Goal: Information Seeking & Learning: Check status

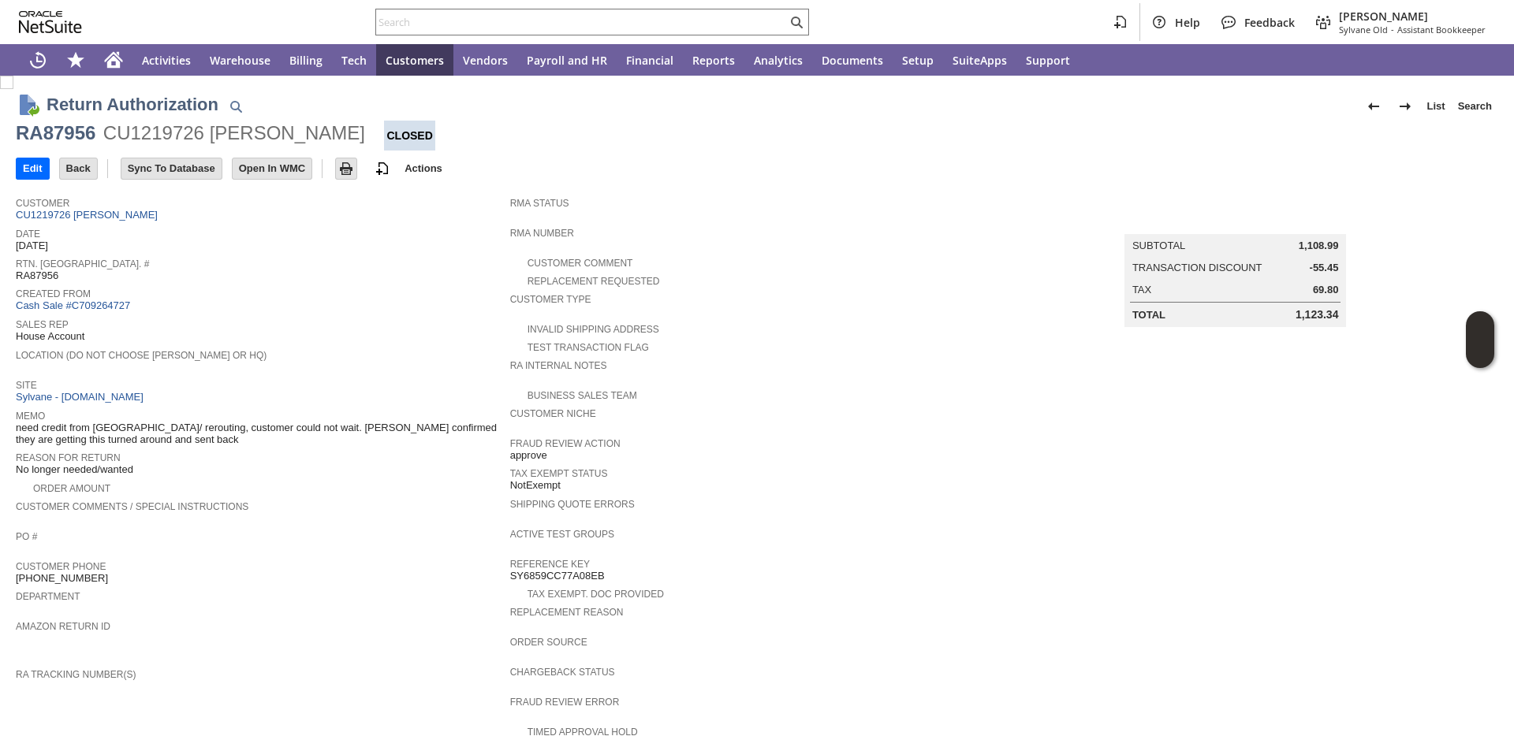
click at [377, 497] on span "Customer Comments / Special Instructions" at bounding box center [259, 505] width 486 height 16
click at [35, 279] on span "RA87956" at bounding box center [37, 276] width 43 height 13
copy span "RA87956"
click at [689, 25] on input "text" at bounding box center [581, 22] width 411 height 19
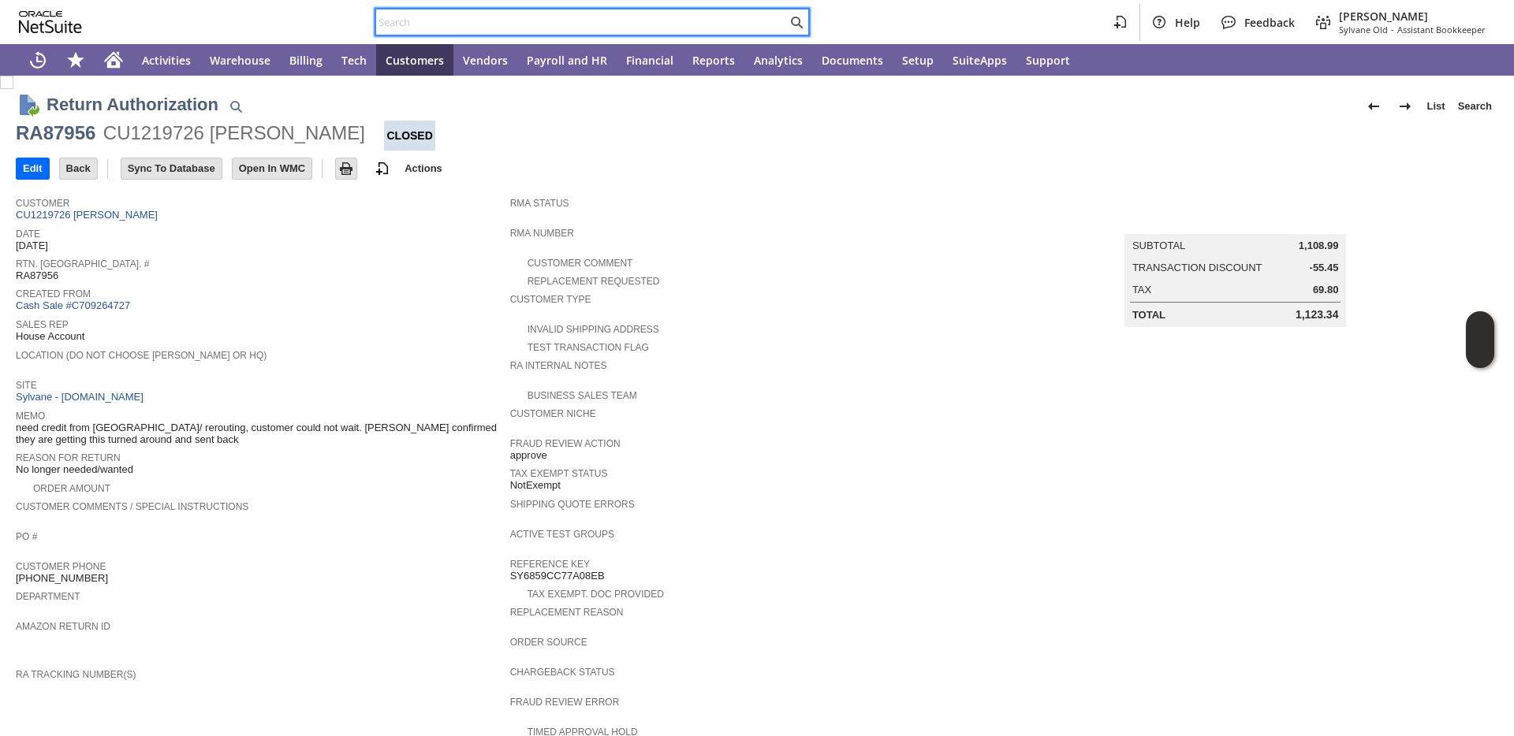
paste input "RA87956"
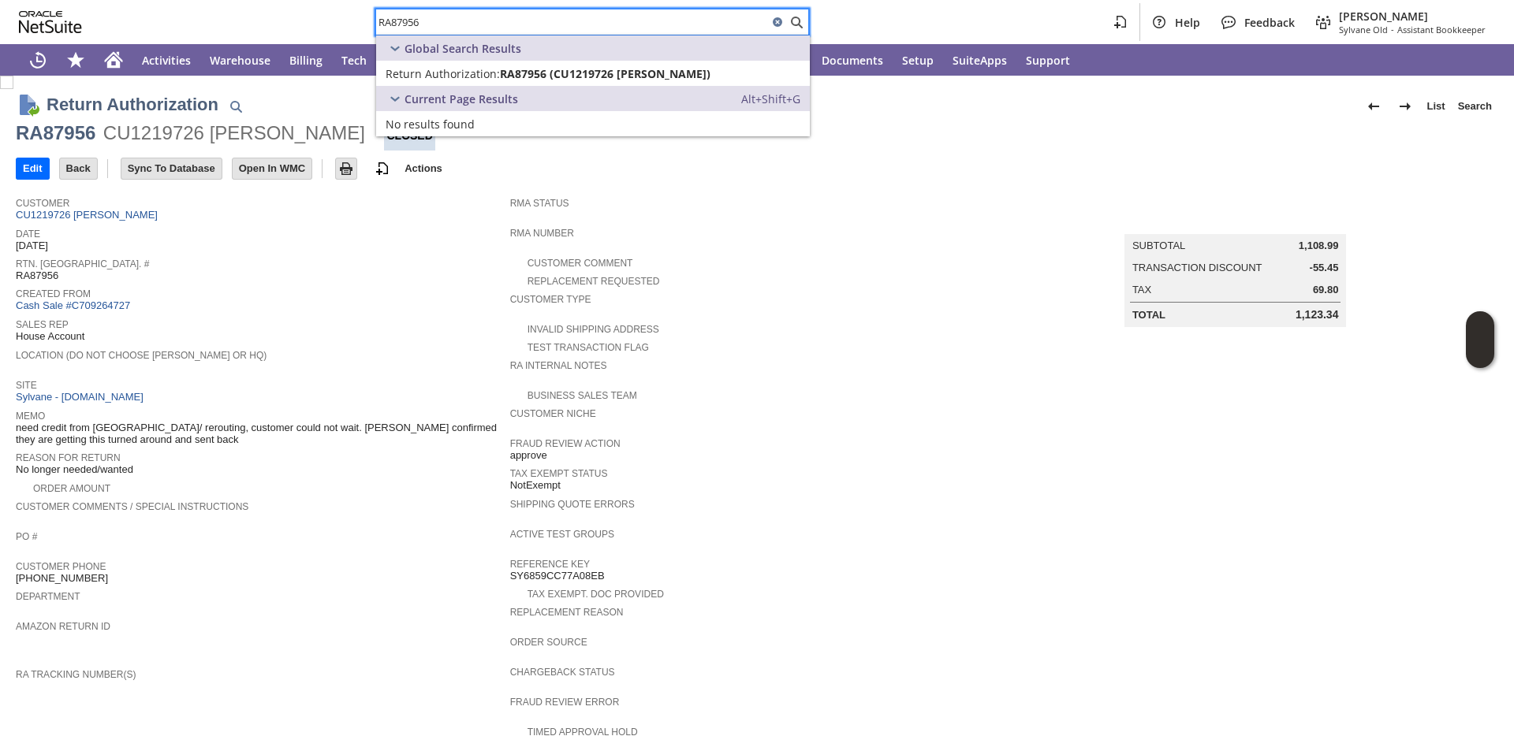
type input "RA87956"
click at [170, 277] on div "Rtn. Auth. # RA87956" at bounding box center [259, 268] width 486 height 28
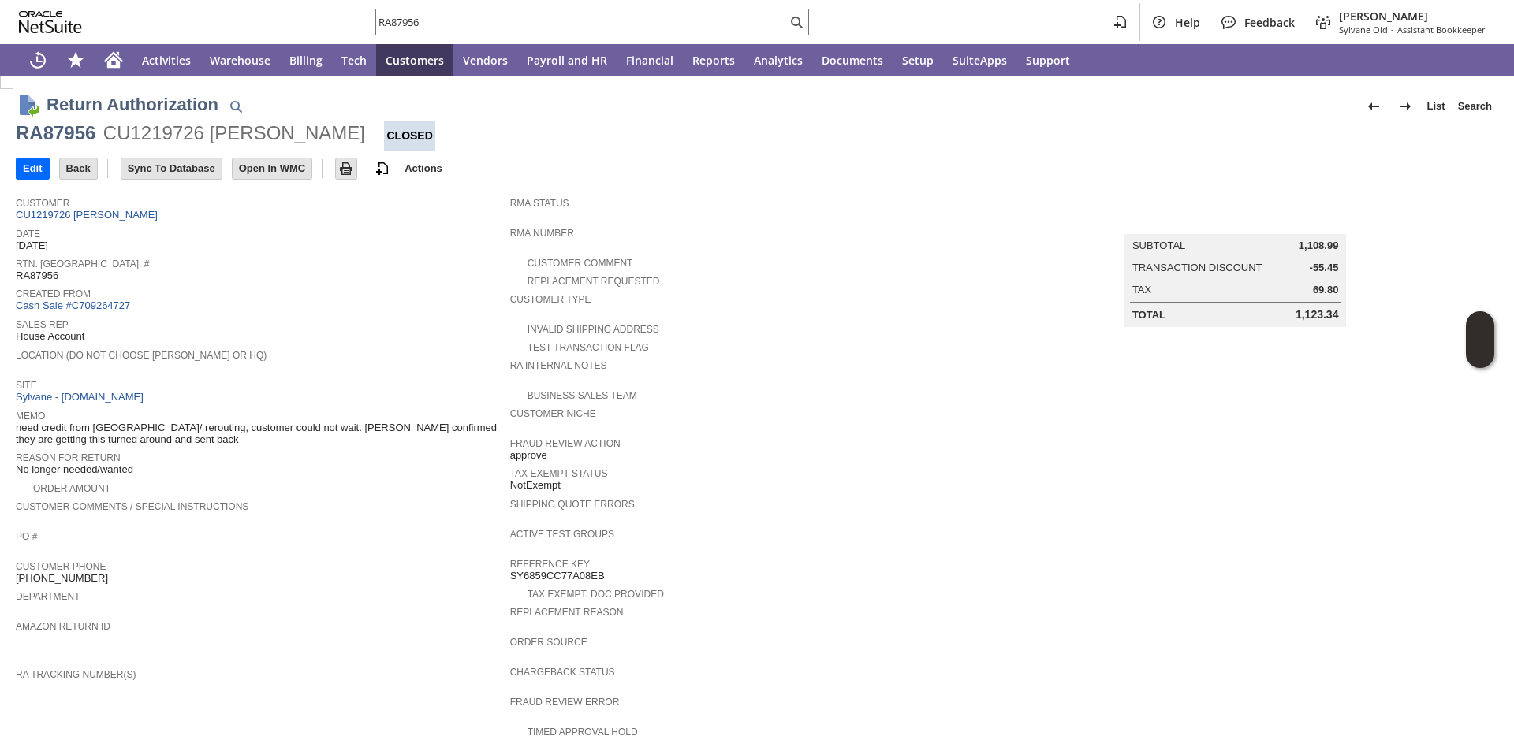
scroll to position [733, 0]
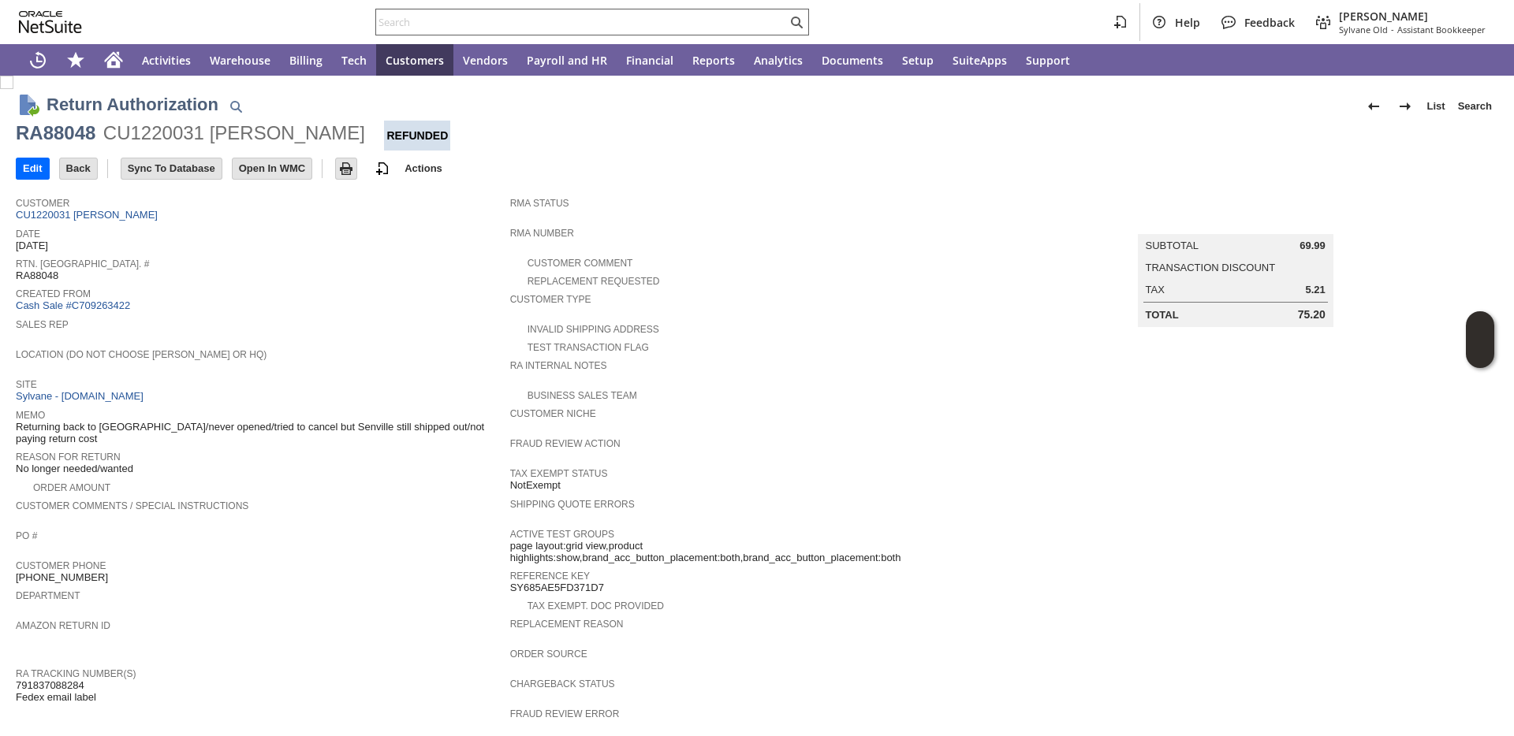
click at [459, 20] on input "text" at bounding box center [581, 22] width 411 height 19
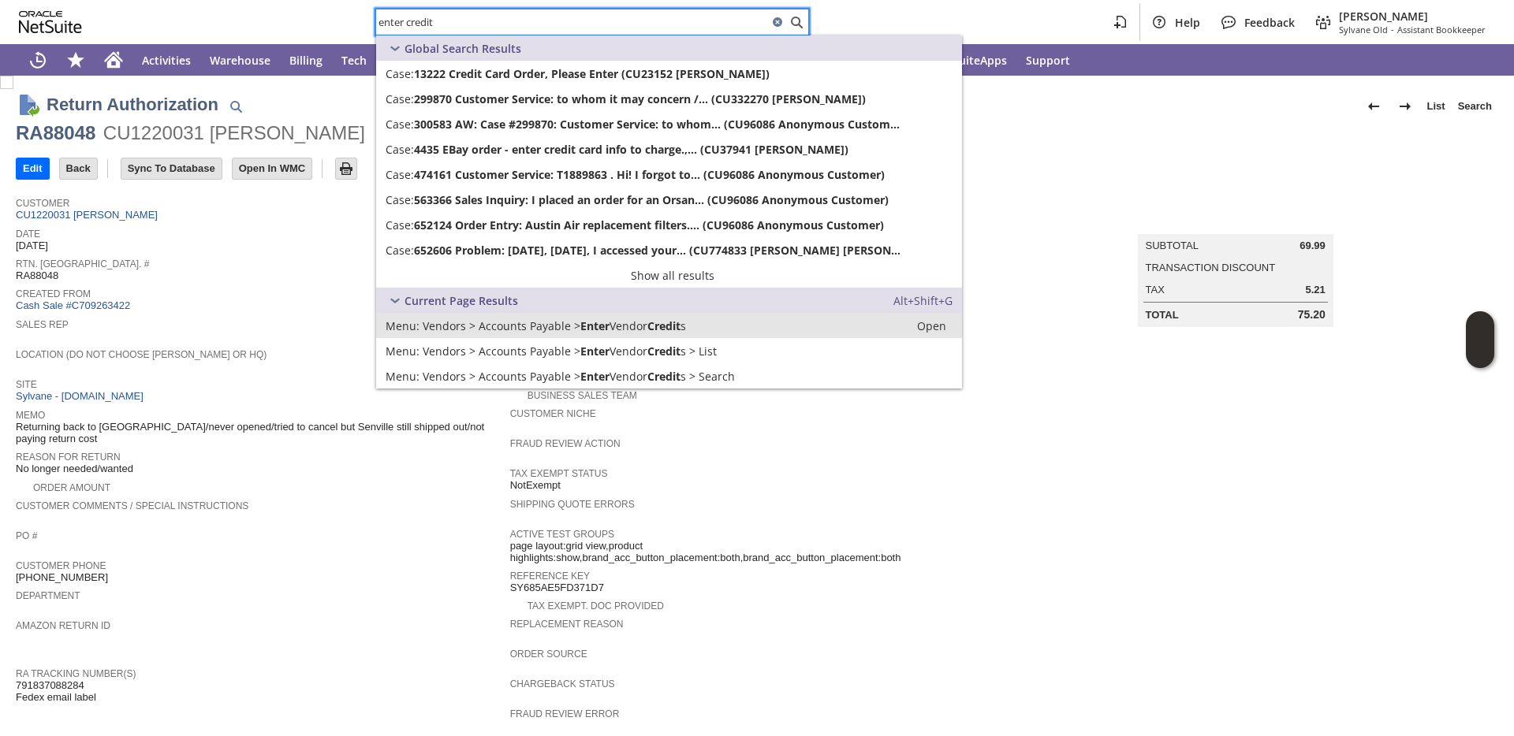
type input "enter credit"
click at [438, 326] on span "Vendors > Accounts Payable >" at bounding box center [502, 325] width 158 height 15
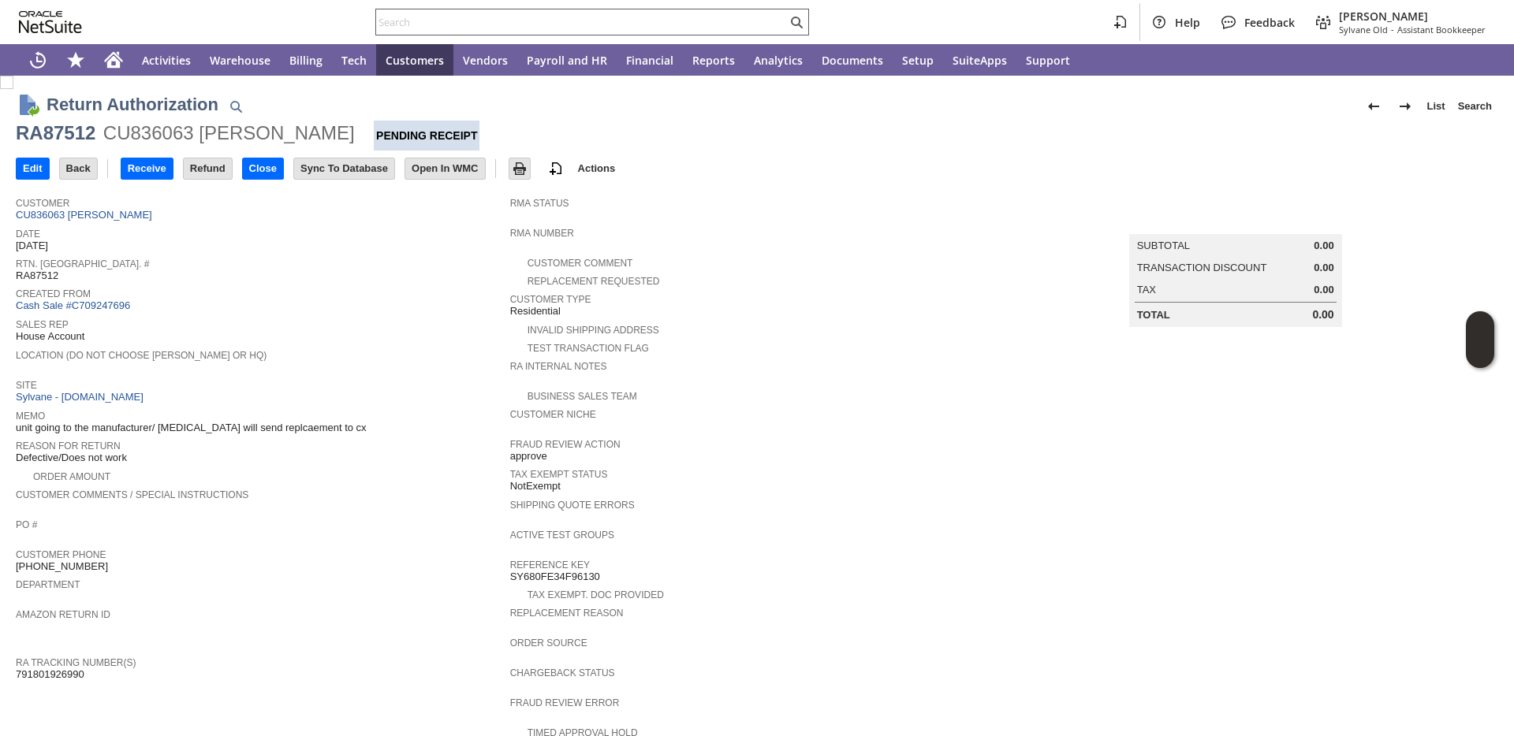
click at [473, 22] on input "text" at bounding box center [581, 22] width 411 height 19
paste input "RA87446"
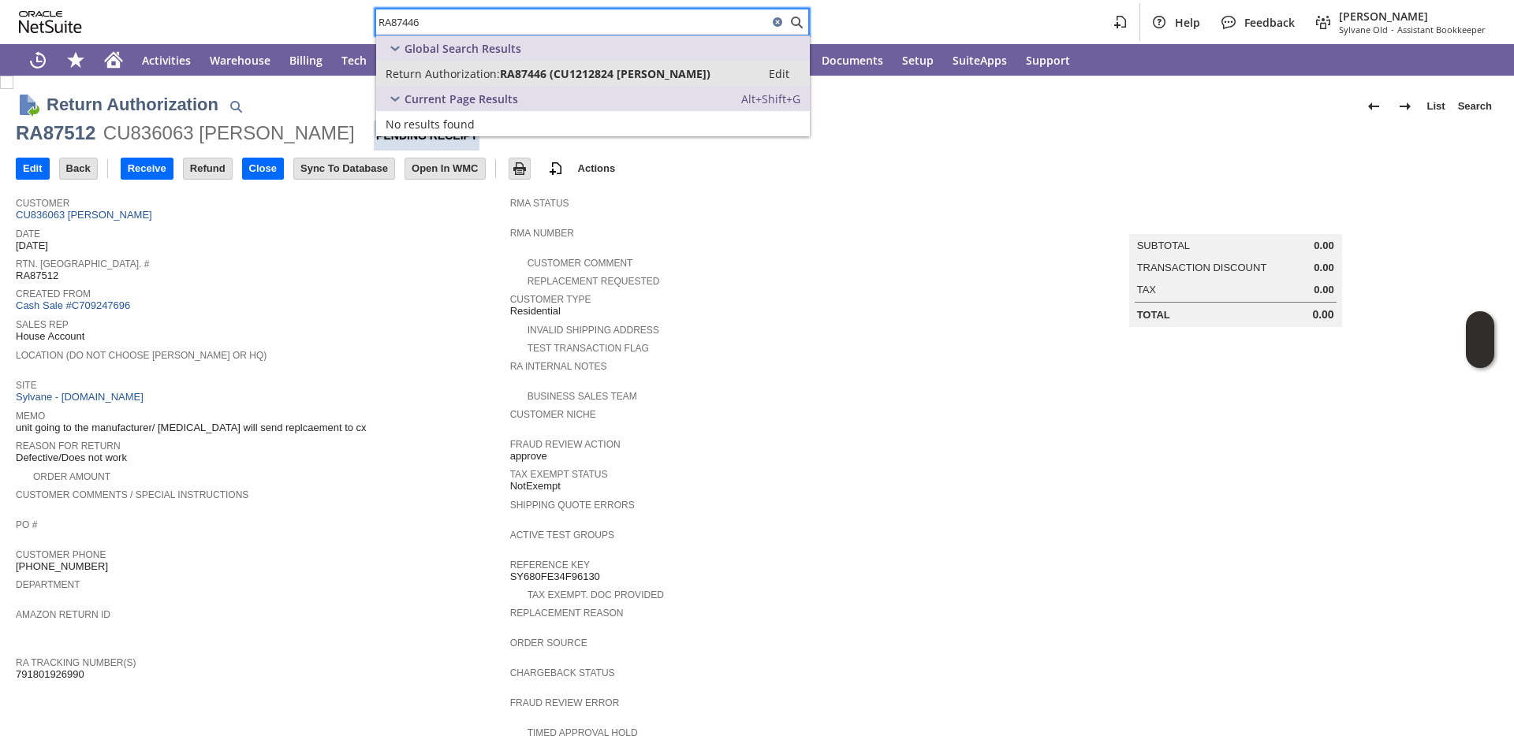
type input "RA87446"
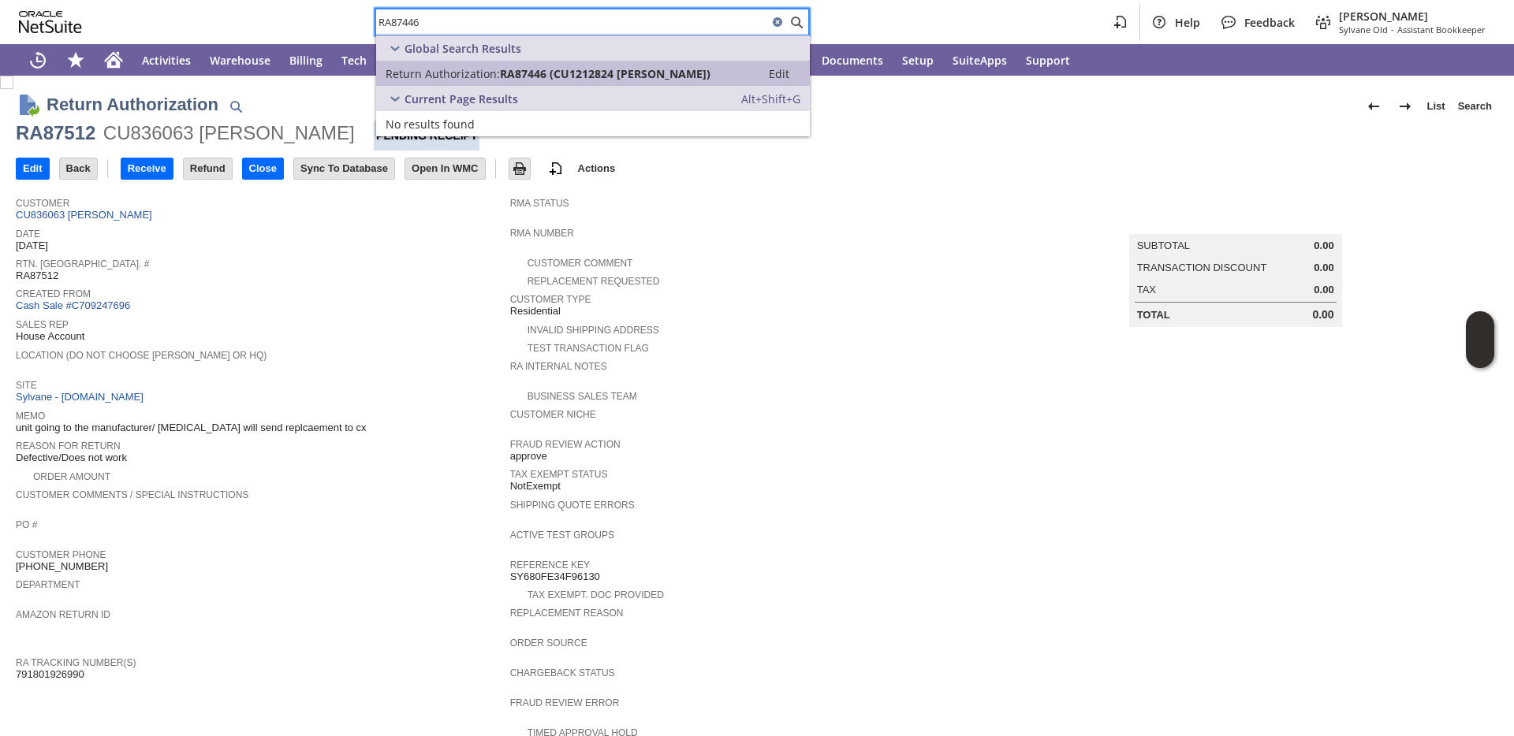
click at [432, 79] on span "Return Authorization:" at bounding box center [442, 73] width 114 height 15
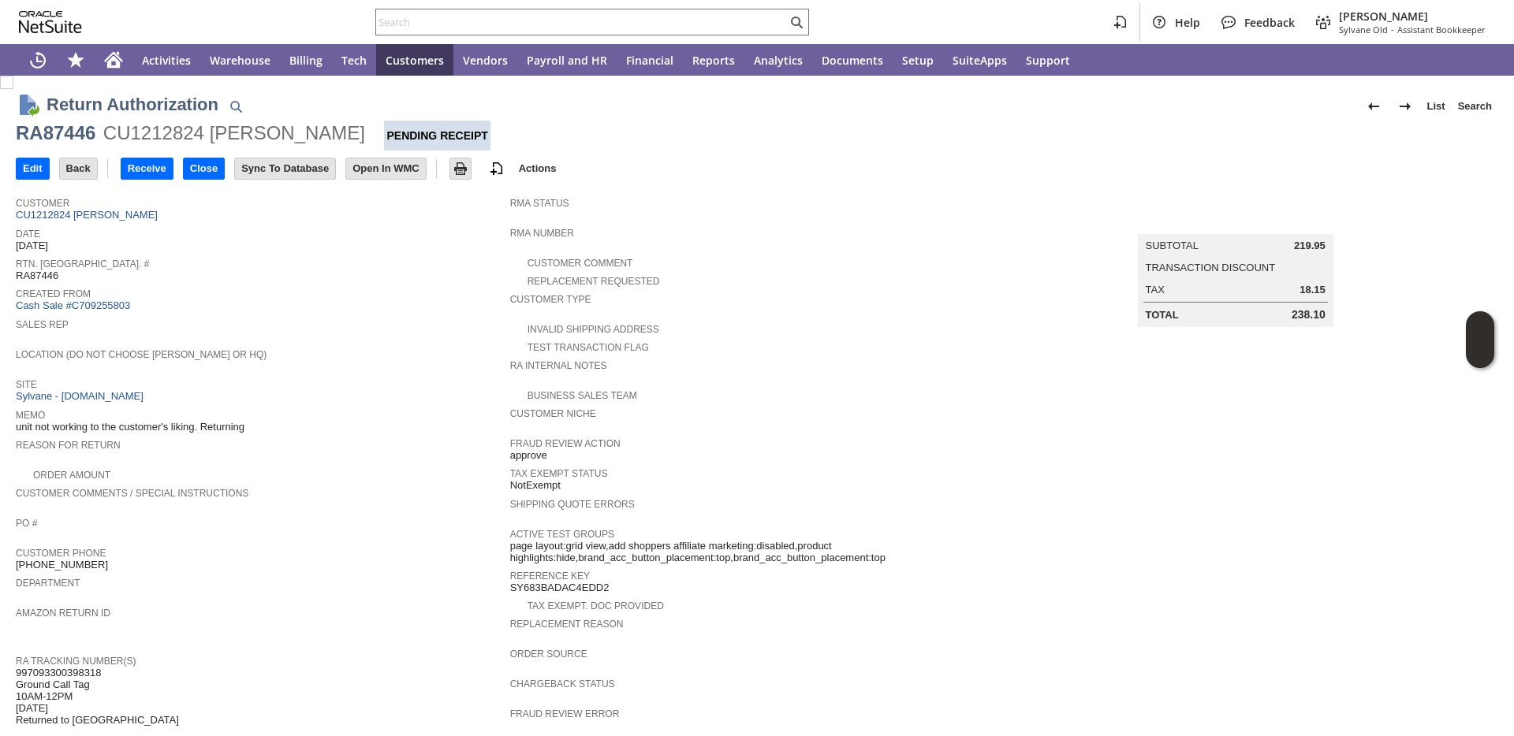
click at [415, 328] on span "Sales Rep" at bounding box center [259, 323] width 486 height 16
click at [106, 307] on link "Cash Sale #C709255803" at bounding box center [73, 306] width 114 height 12
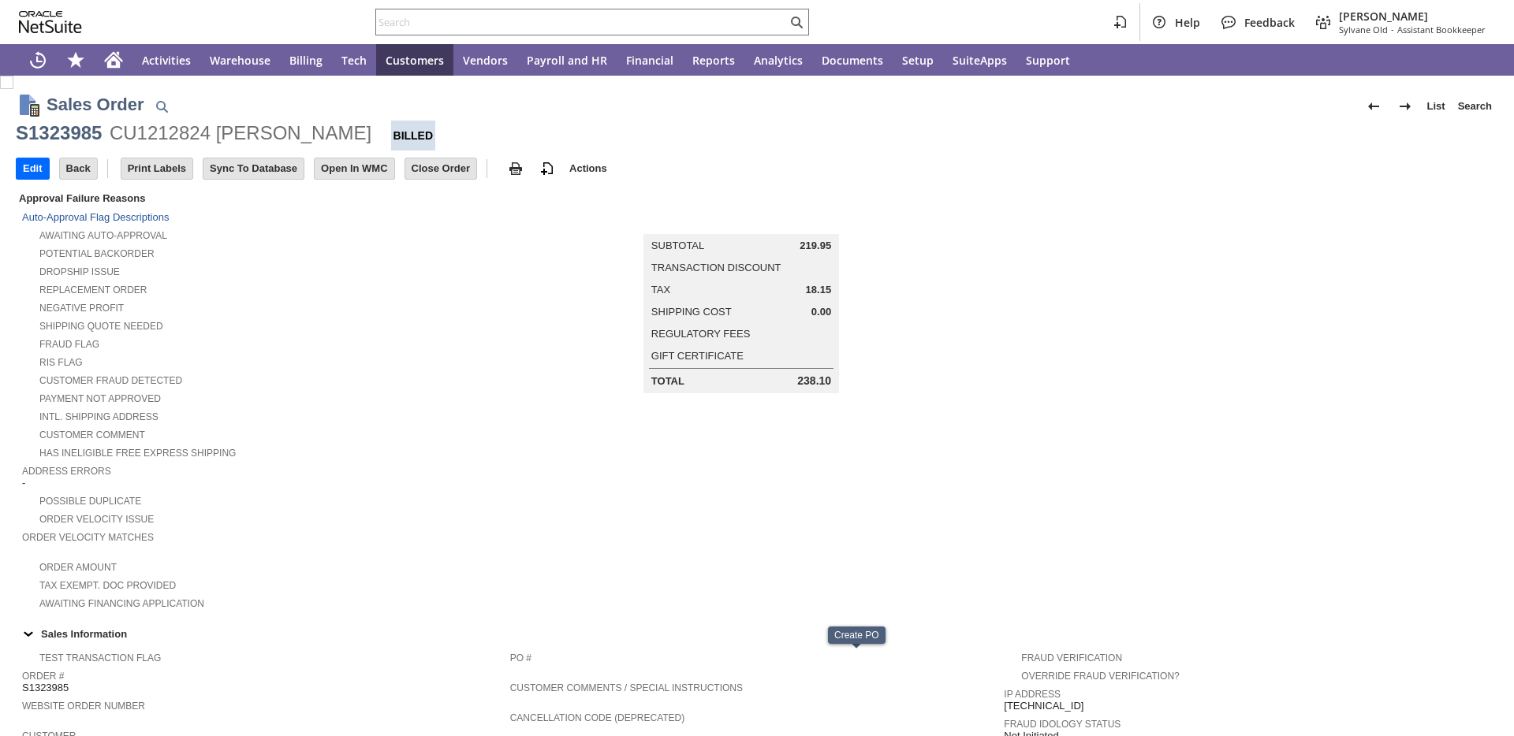
scroll to position [698, 0]
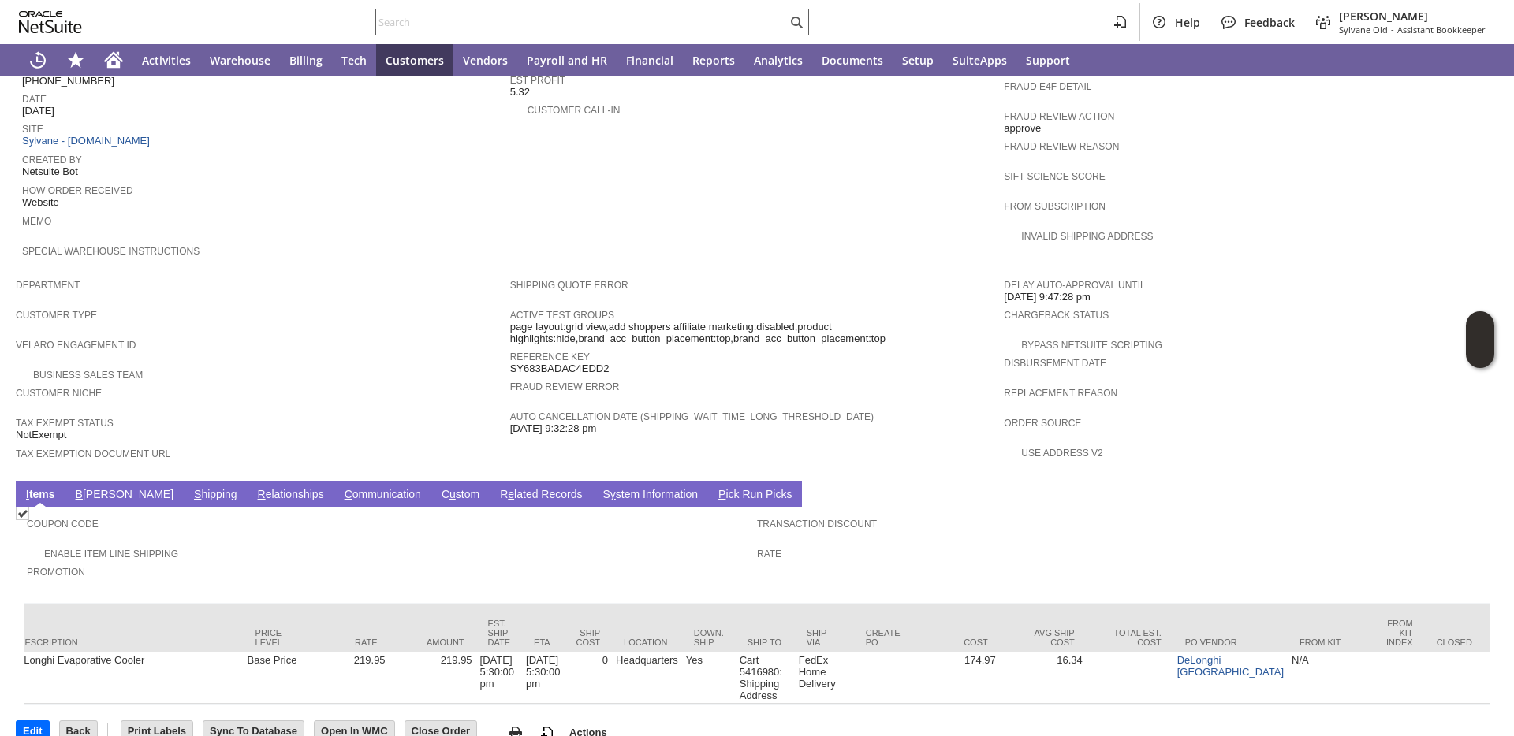
click at [486, 19] on input "text" at bounding box center [581, 22] width 411 height 19
paste input "RA87096"
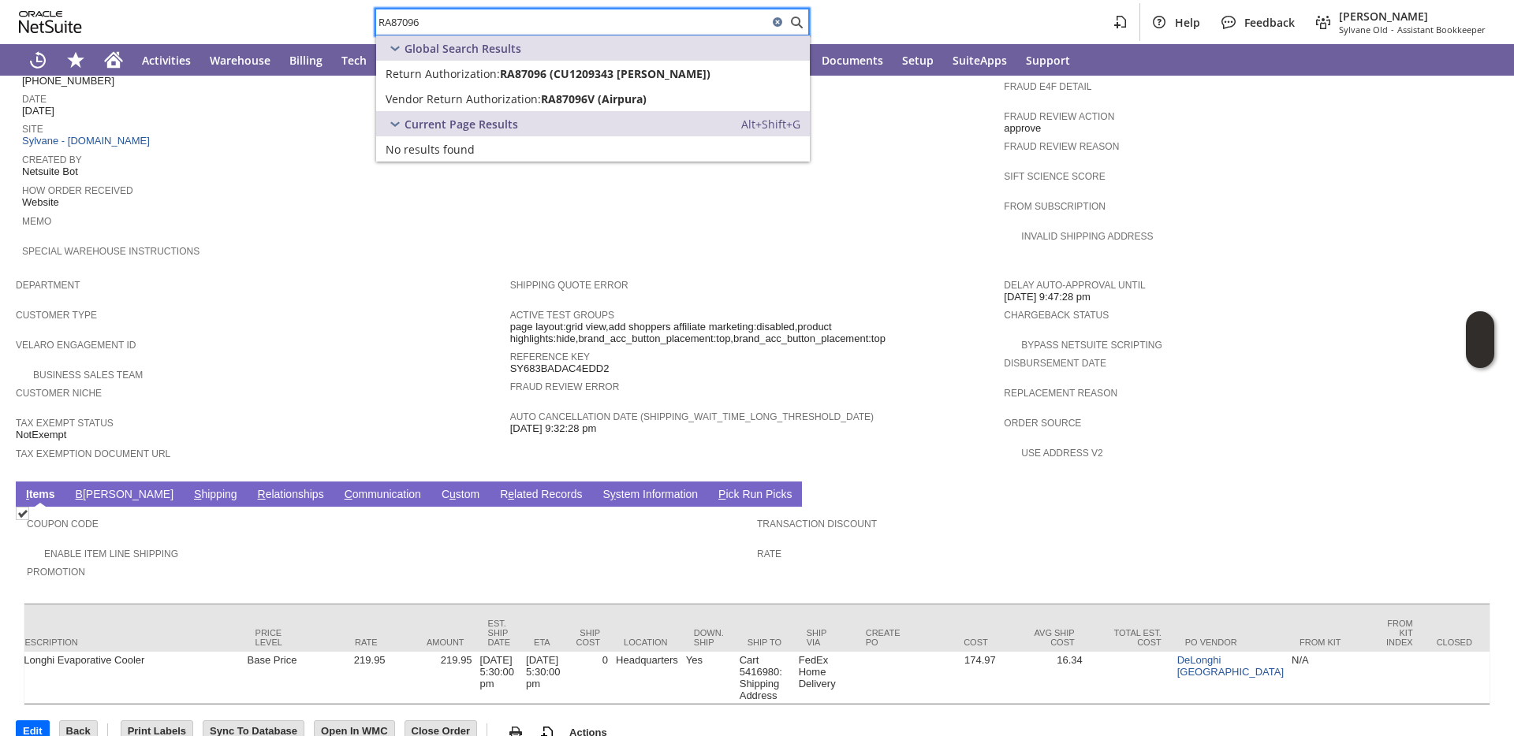
click at [527, 22] on input "RA87096" at bounding box center [572, 22] width 392 height 19
paste input "61008469"
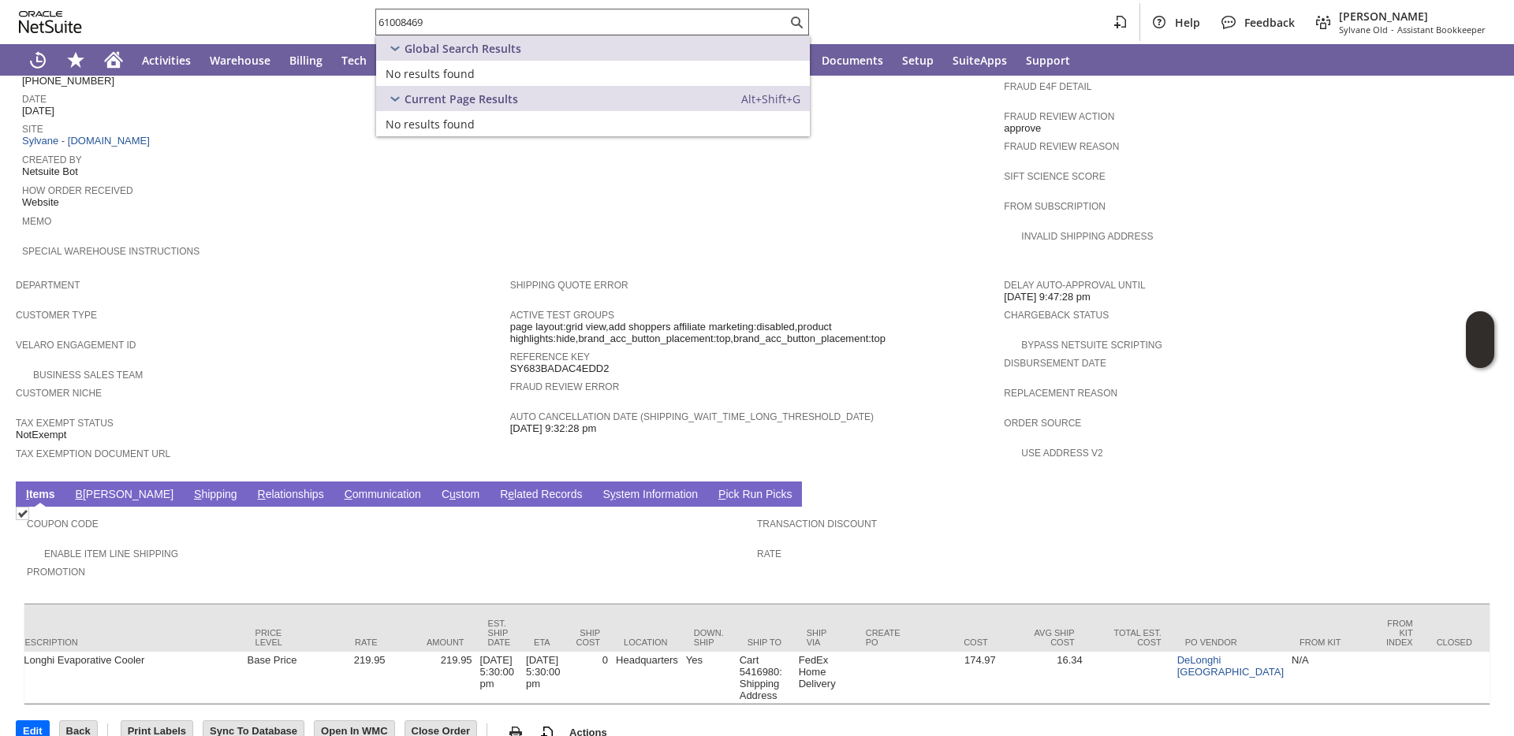
click at [397, 18] on input "61008469" at bounding box center [581, 22] width 411 height 19
click at [397, 18] on input "61008469" at bounding box center [572, 22] width 392 height 19
paste input "P21852"
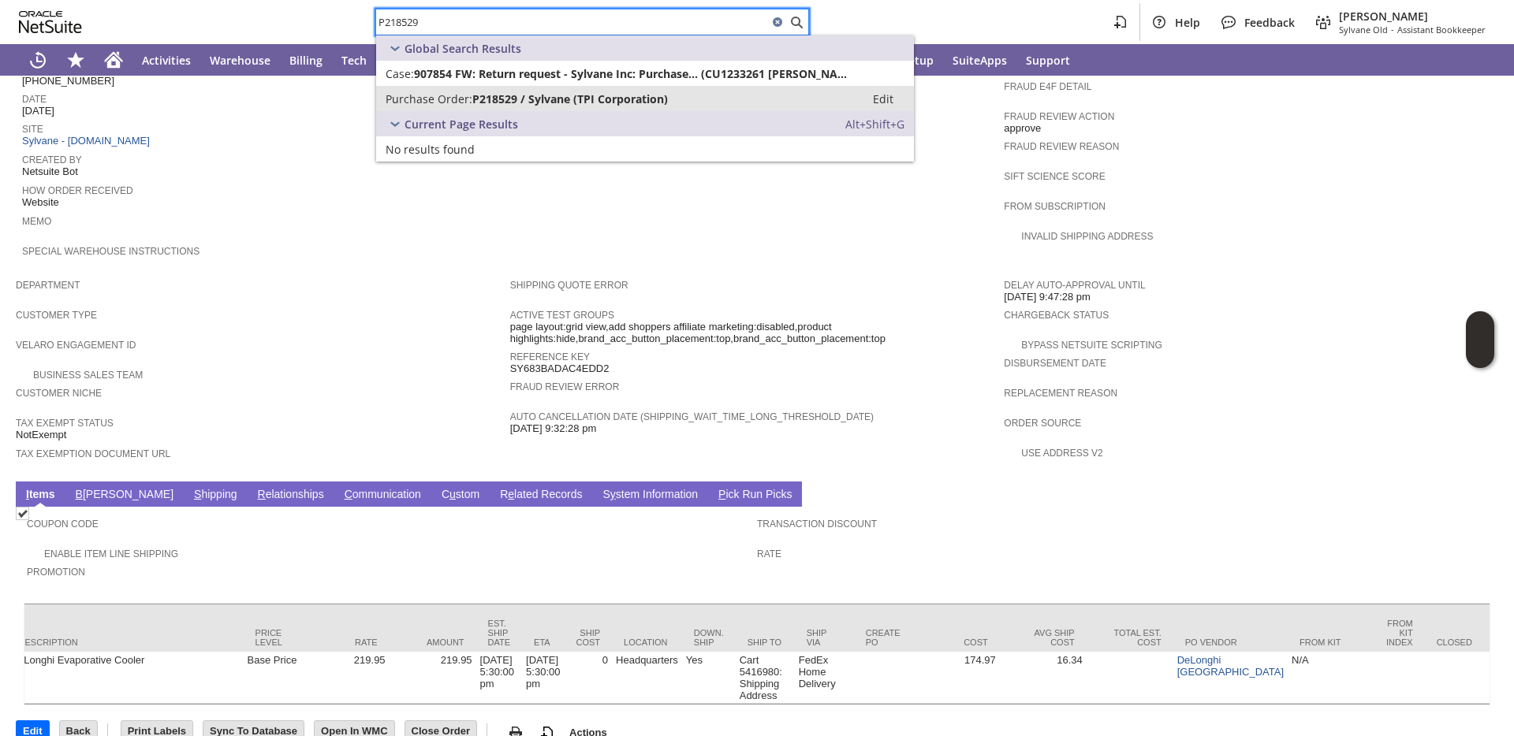
type input "P218529"
click at [426, 96] on span "Purchase Order:" at bounding box center [428, 98] width 87 height 15
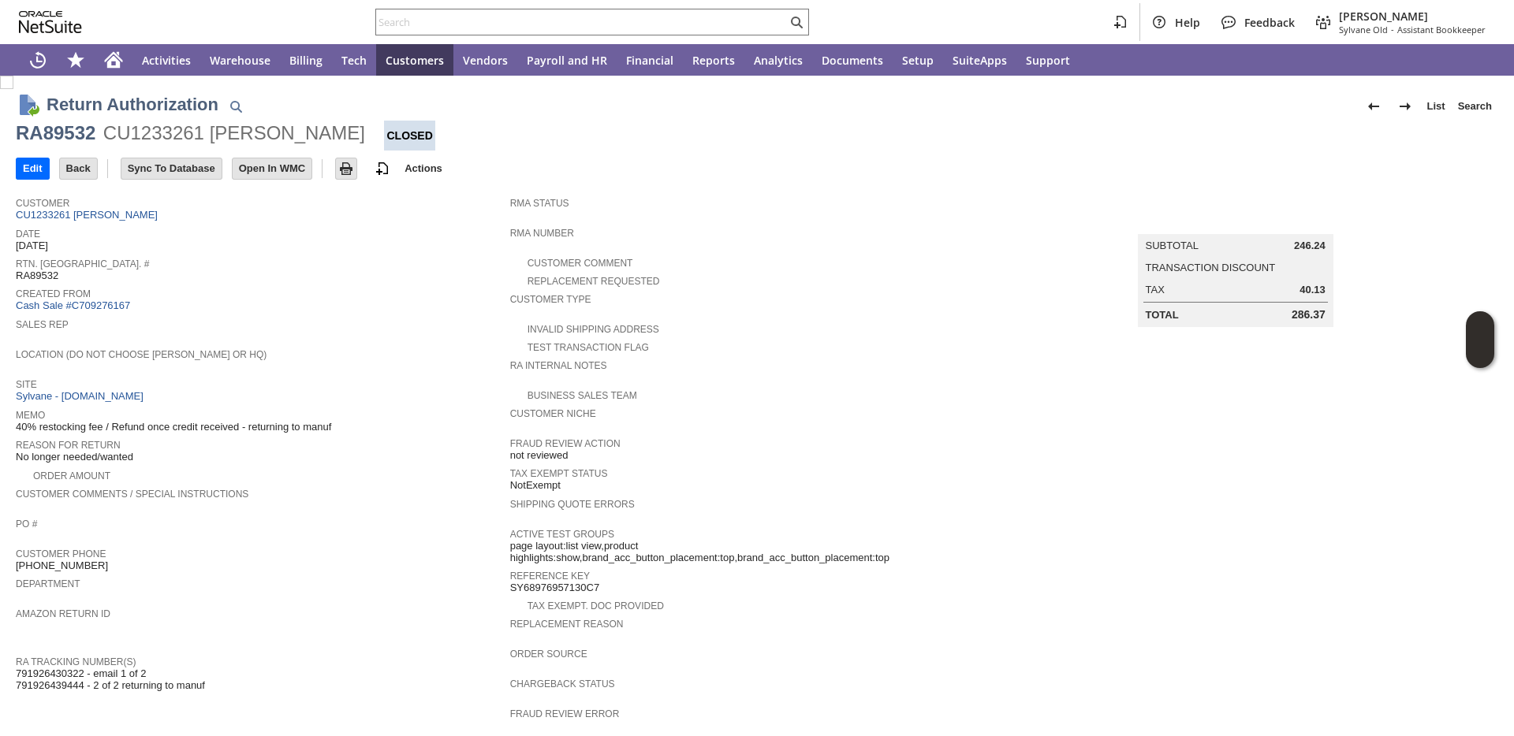
click at [229, 240] on div "Date 9/5/2025" at bounding box center [259, 238] width 486 height 28
click at [44, 136] on div "RA89532" at bounding box center [56, 133] width 80 height 25
copy div "RA89532"
click at [471, 27] on input "text" at bounding box center [581, 22] width 411 height 19
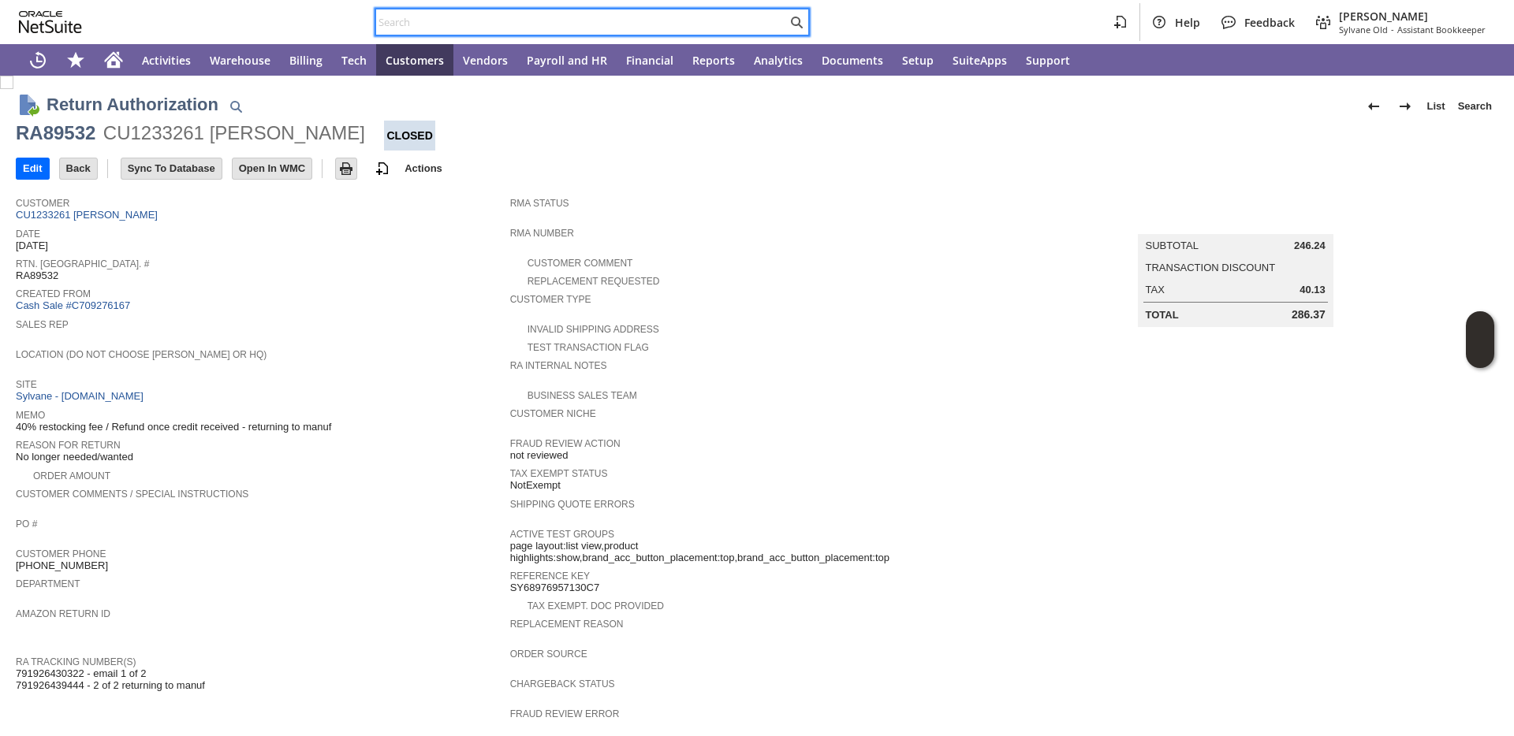
click at [471, 26] on input "text" at bounding box center [581, 22] width 411 height 19
paste input "RA89532"
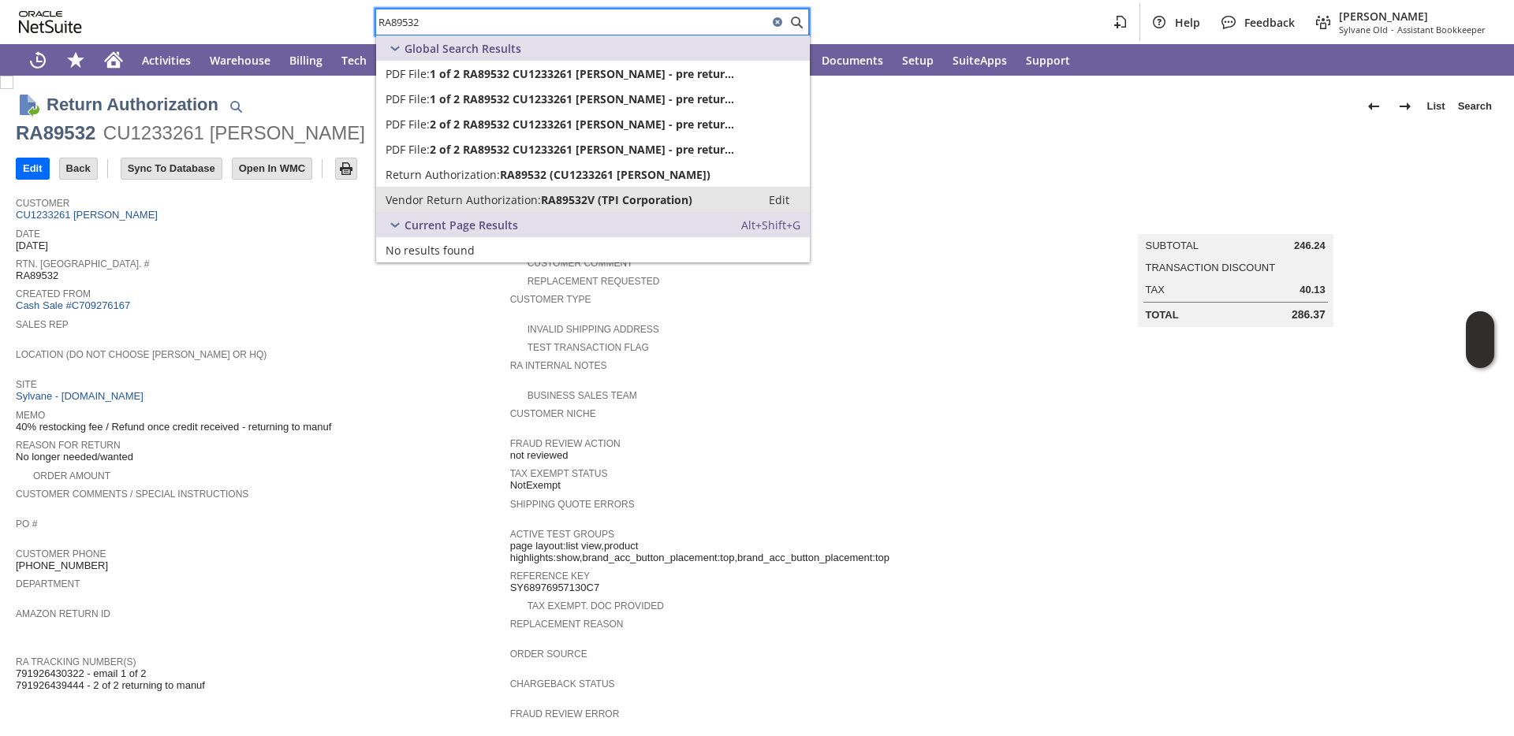
type input "RA89532"
click at [449, 206] on span "Vendor Return Authorization:" at bounding box center [462, 199] width 155 height 15
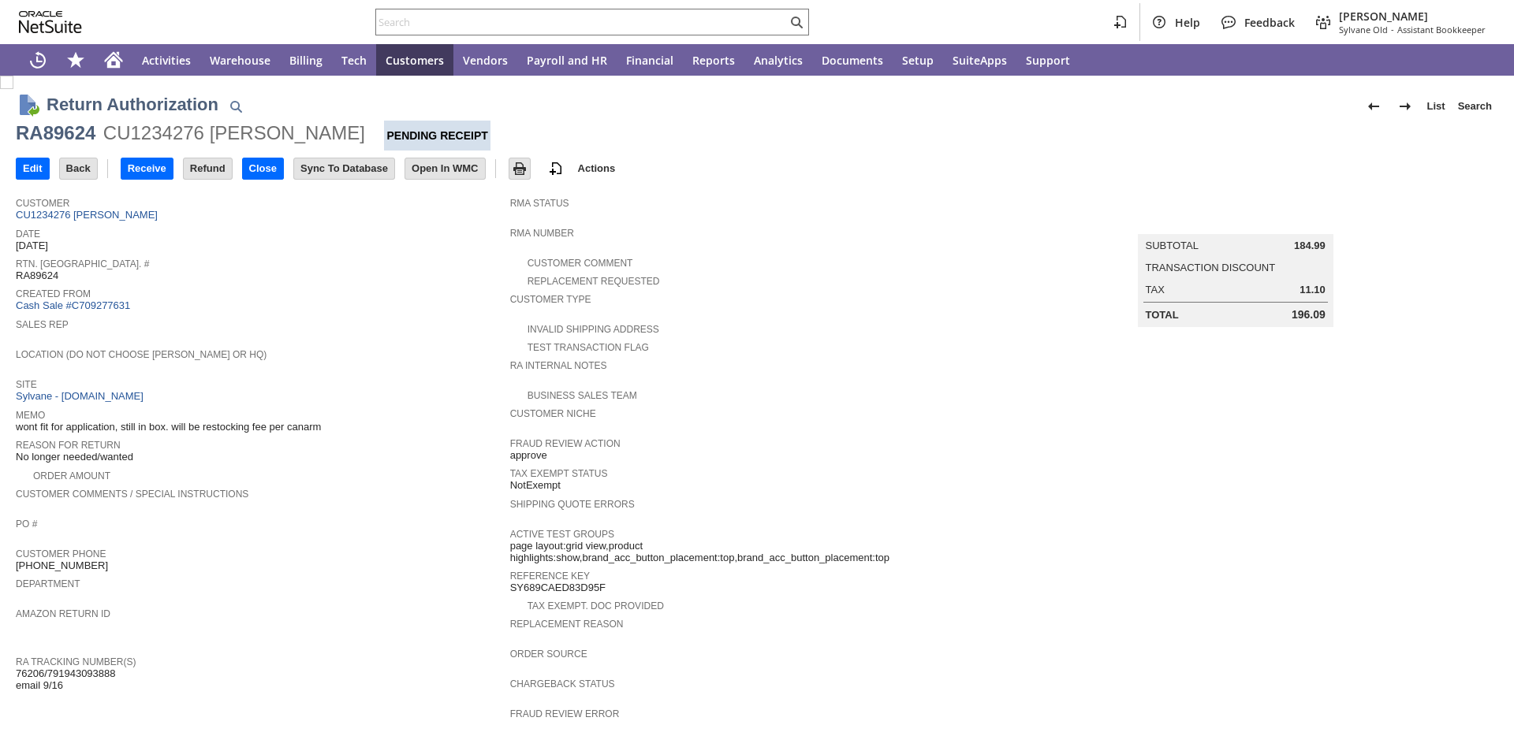
click at [267, 454] on div "Reason For Return No longer needed/wanted" at bounding box center [259, 449] width 486 height 29
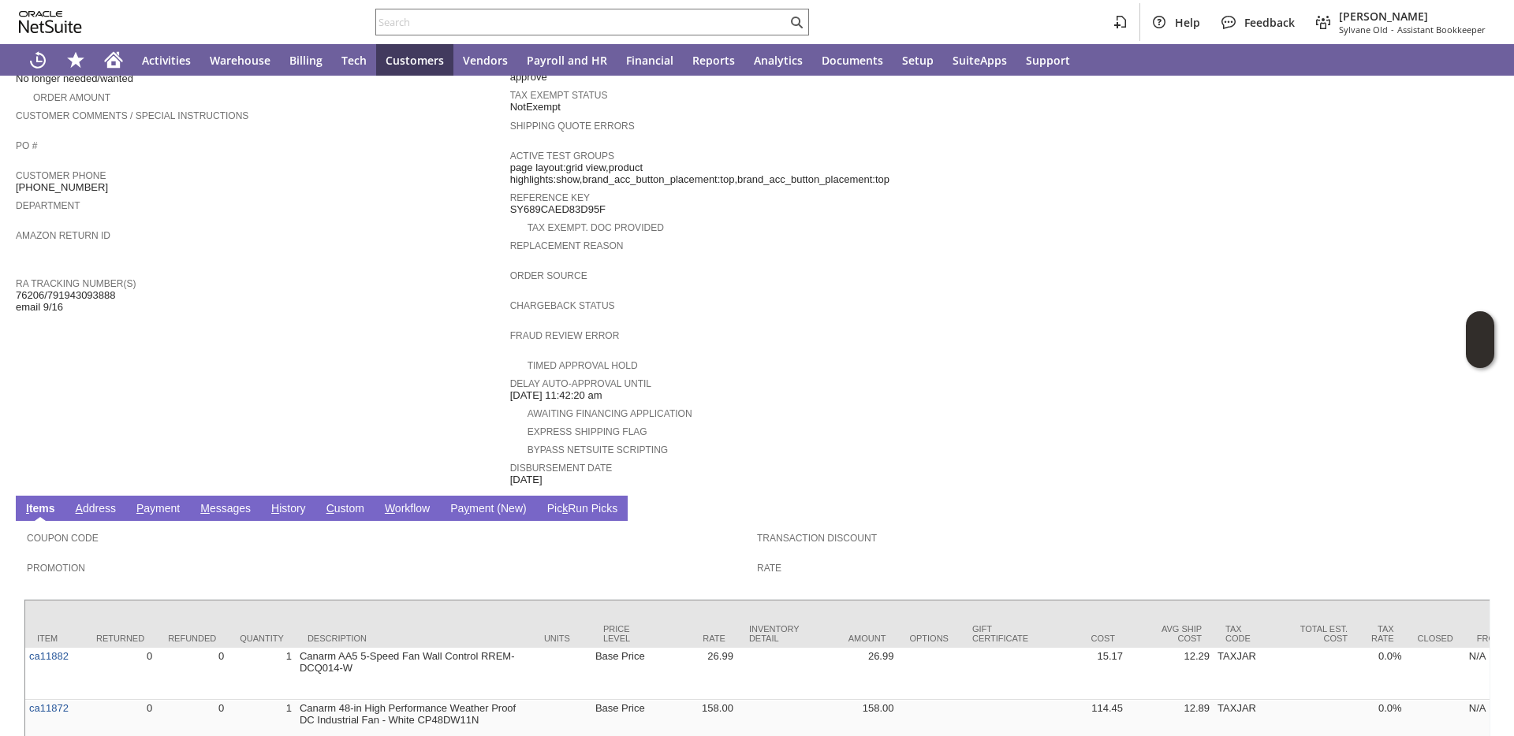
scroll to position [385, 0]
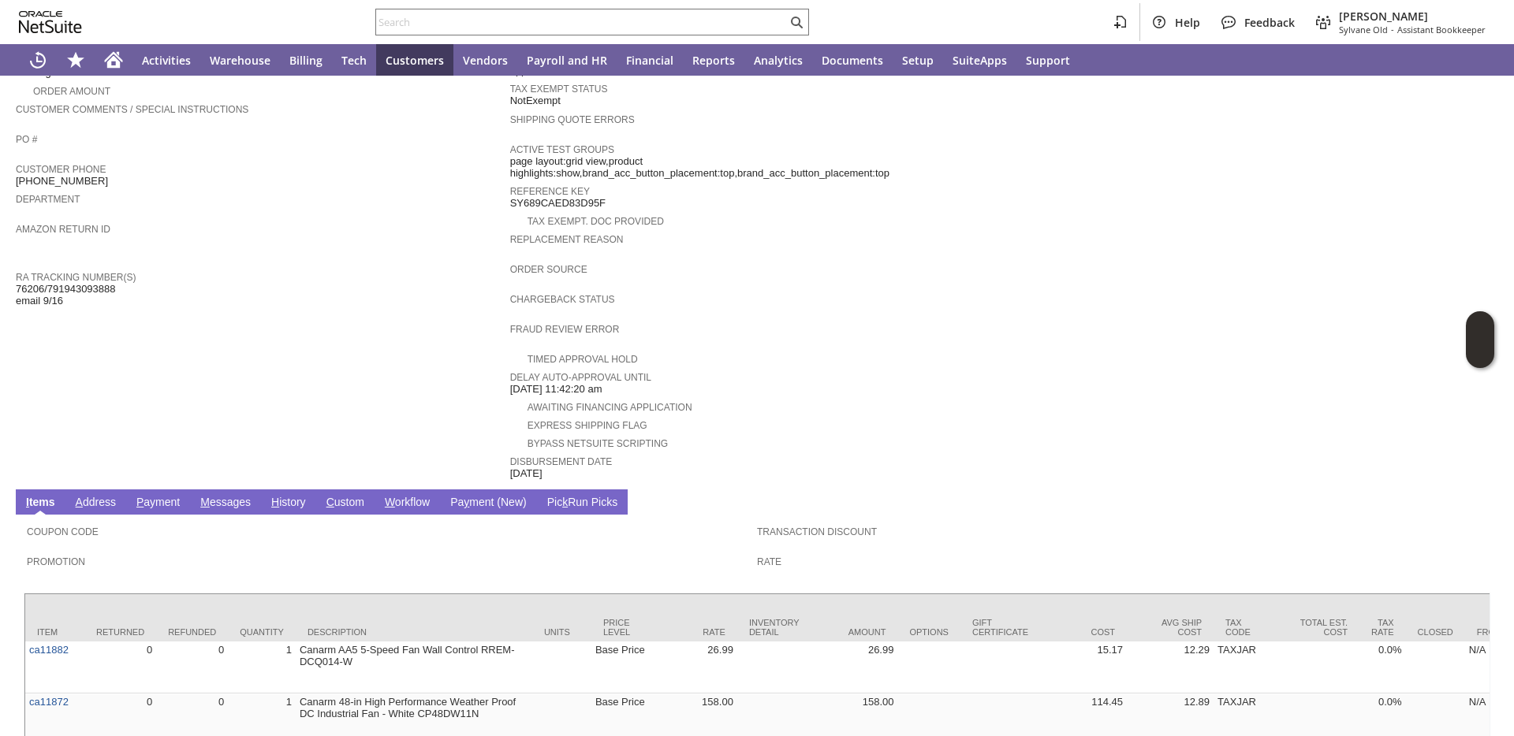
click at [66, 287] on span "76206/791943093888 email 9/16" at bounding box center [66, 295] width 100 height 24
copy span "791943093888"
click at [207, 243] on div "Amazon Return ID" at bounding box center [259, 233] width 486 height 28
click at [511, 22] on input "text" at bounding box center [581, 22] width 411 height 19
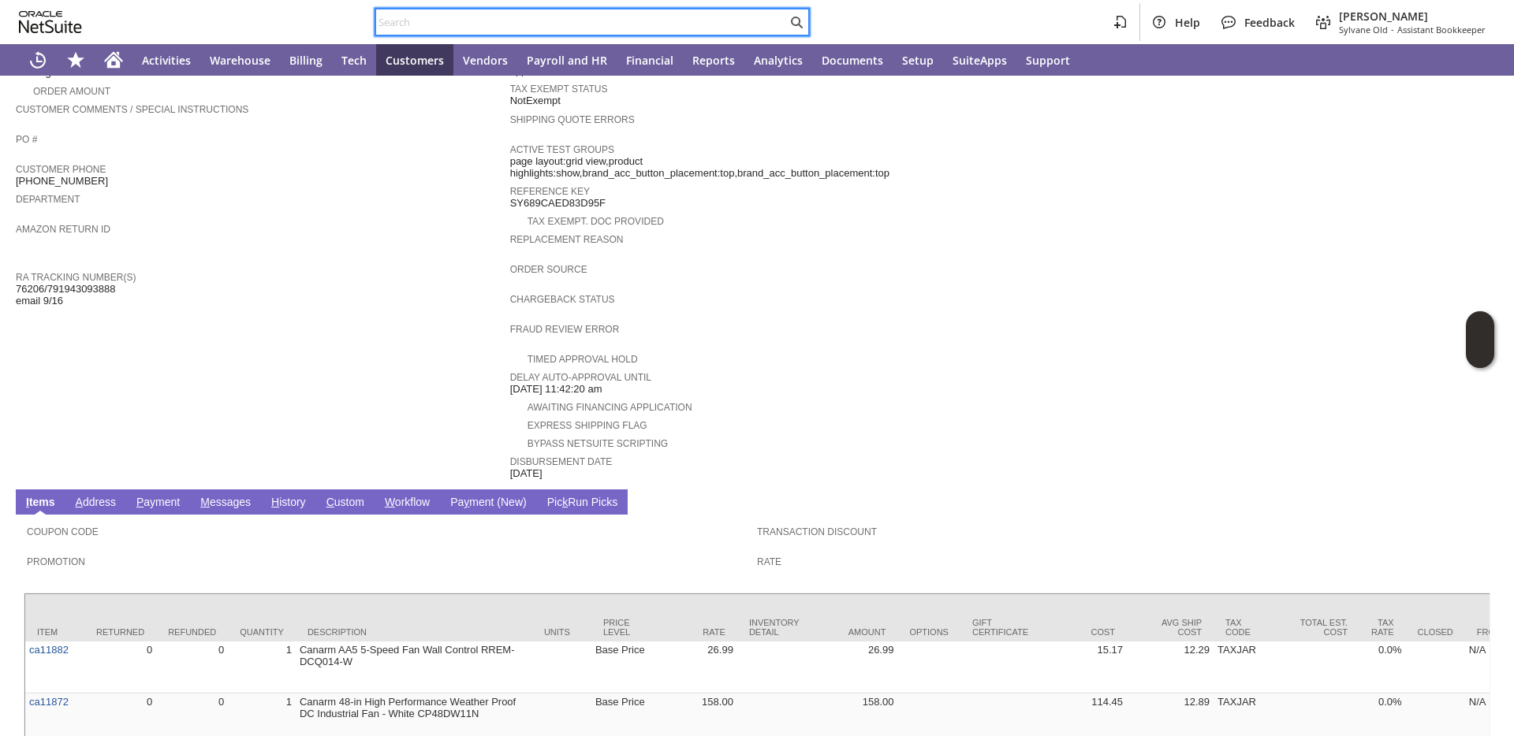
paste input "37238"
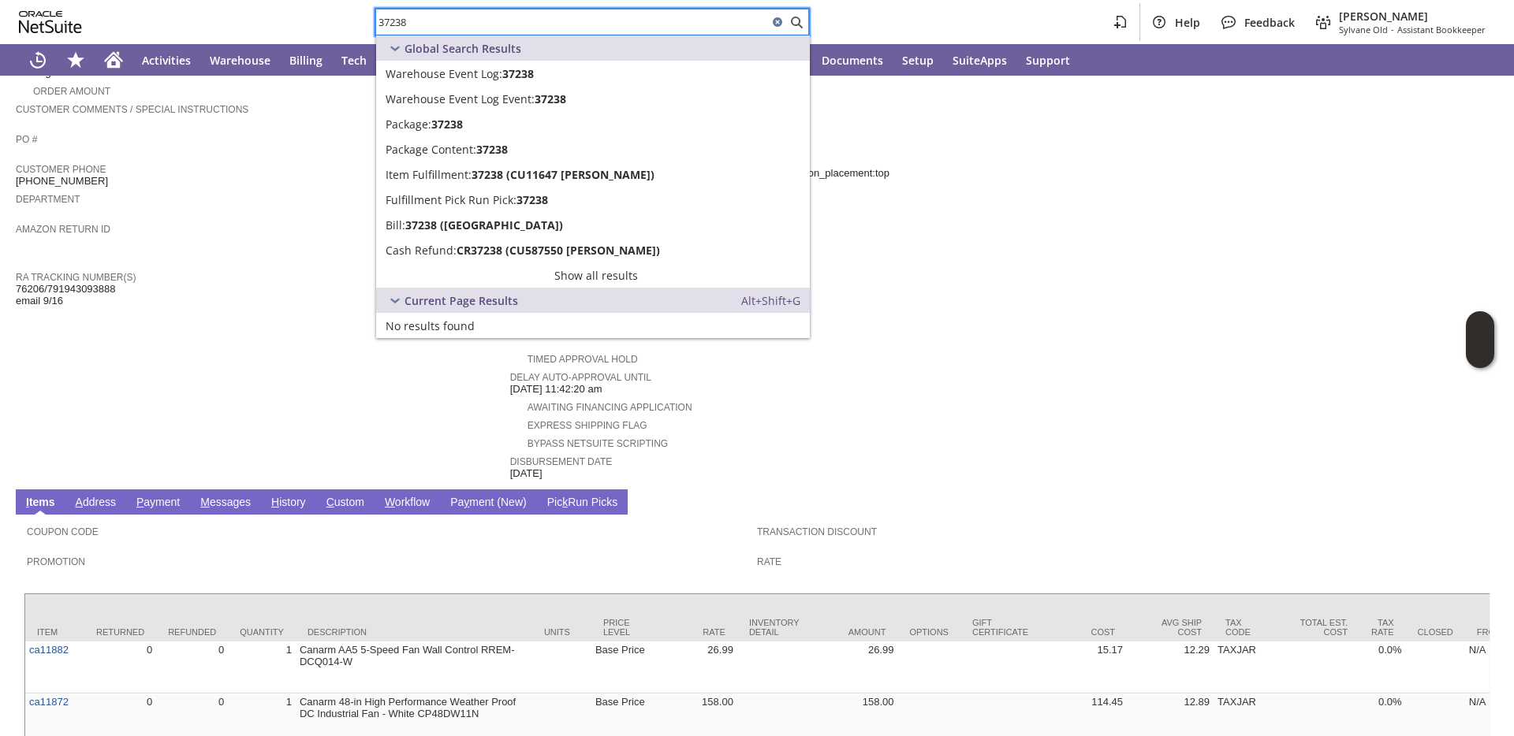
click at [429, 16] on input "37238" at bounding box center [572, 22] width 392 height 19
paste input "4472250"
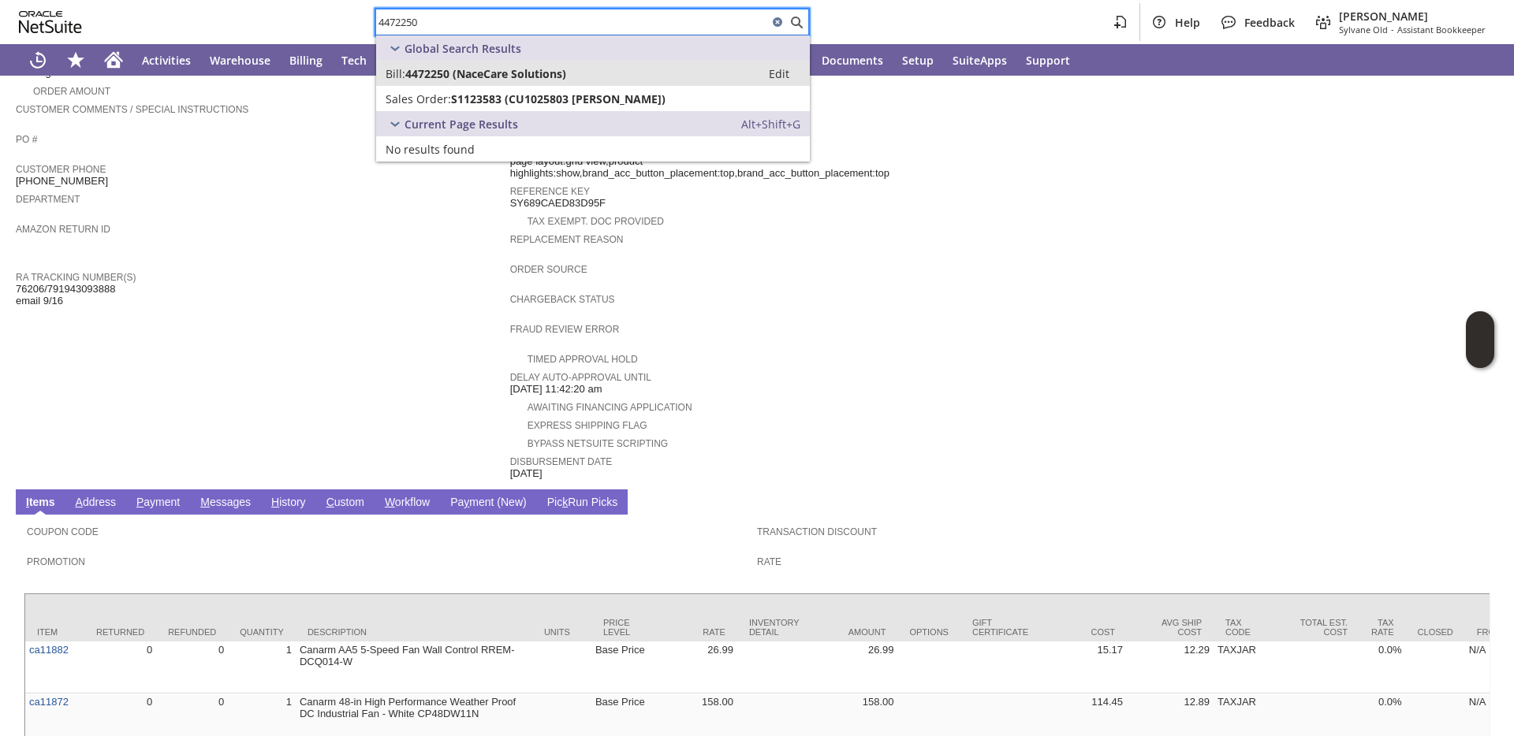
type input "4472250"
click at [428, 79] on span "4472250 (NaceCare Solutions)" at bounding box center [485, 73] width 161 height 15
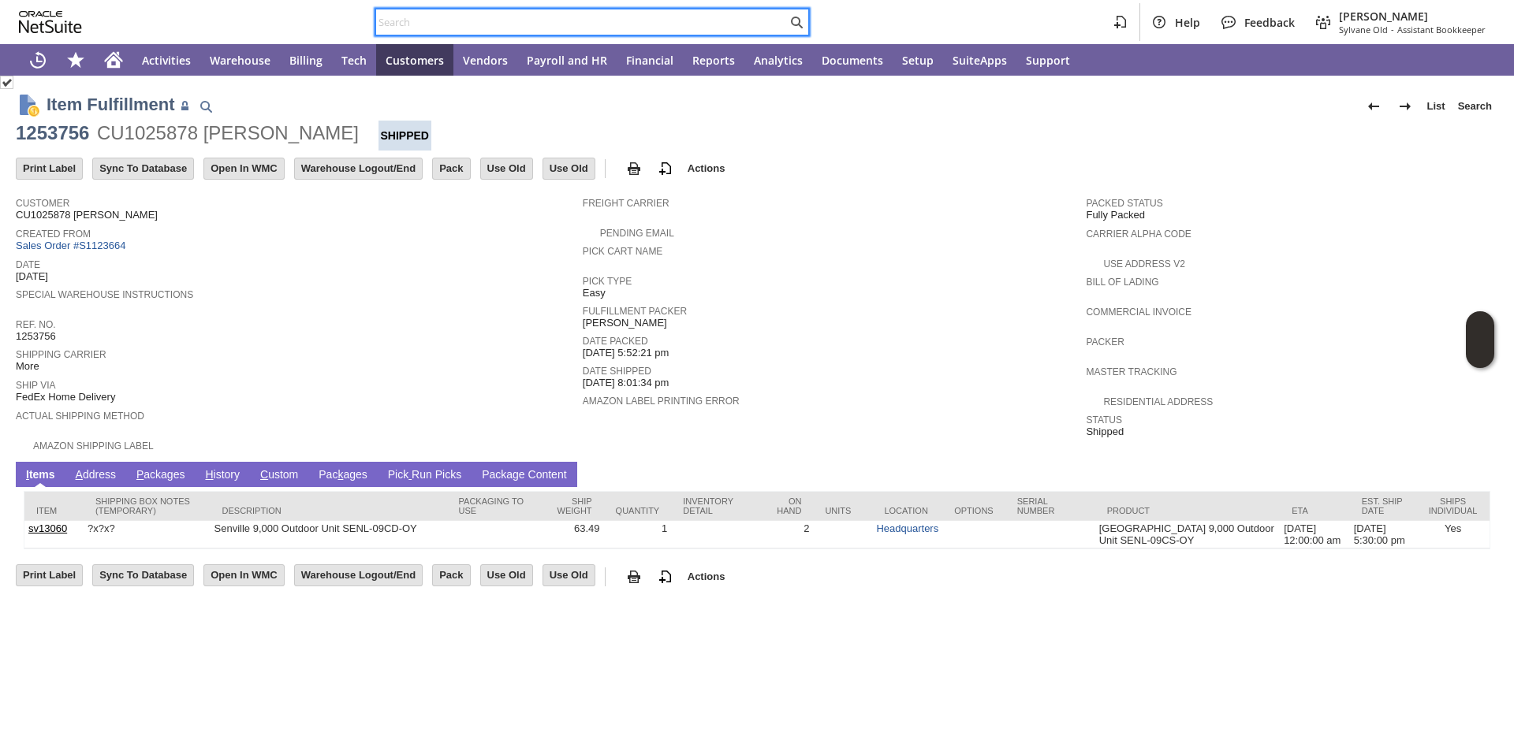
click at [484, 24] on input "text" at bounding box center [581, 22] width 411 height 19
